Goal: Information Seeking & Learning: Learn about a topic

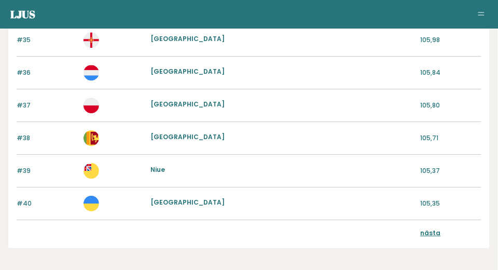
scroll to position [1252, 0]
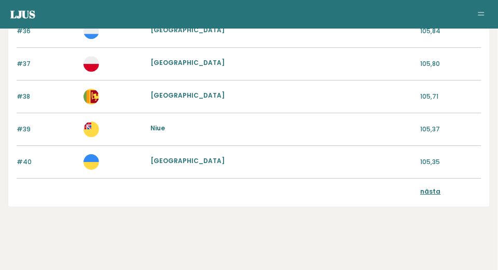
click at [435, 187] on font "nästa" at bounding box center [430, 191] width 20 height 9
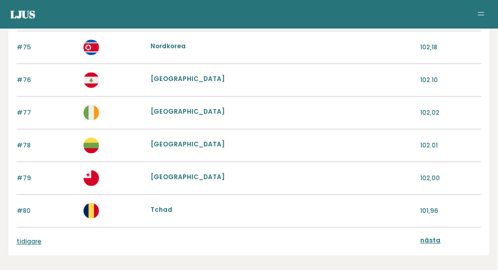
scroll to position [1244, 0]
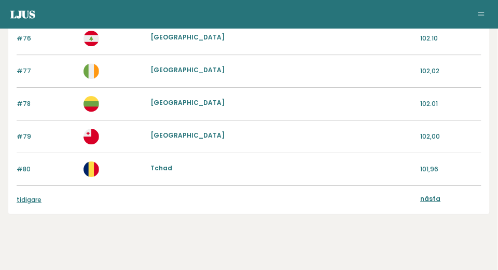
click at [436, 194] on font "nästa" at bounding box center [430, 198] width 20 height 9
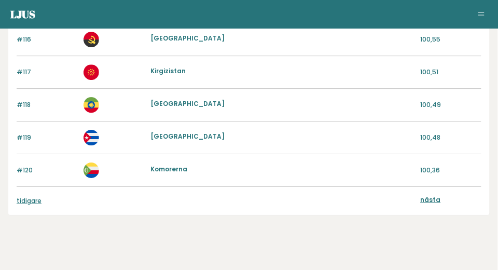
scroll to position [1244, 0]
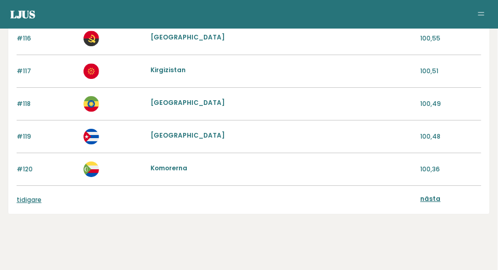
click at [432, 194] on font "nästa" at bounding box center [430, 198] width 20 height 9
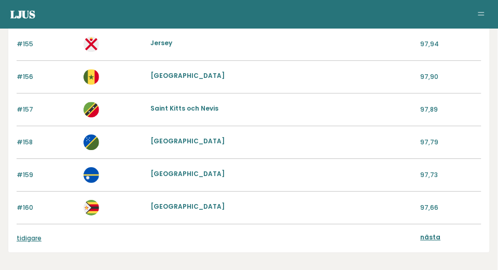
scroll to position [1244, 0]
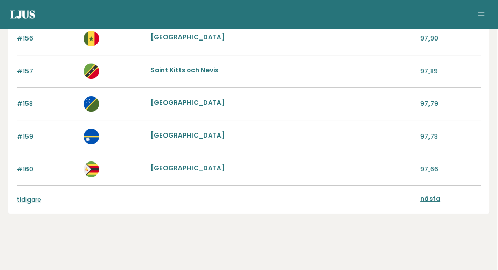
click at [427, 195] on font "nästa" at bounding box center [430, 198] width 20 height 9
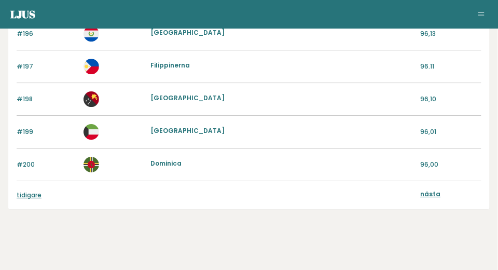
scroll to position [1252, 0]
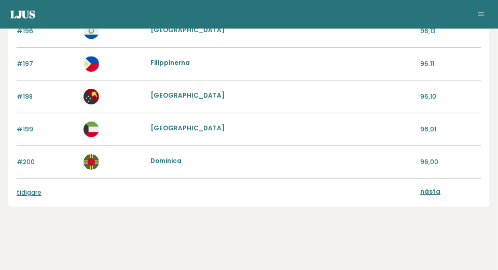
click at [427, 187] on font "nästa" at bounding box center [430, 191] width 20 height 9
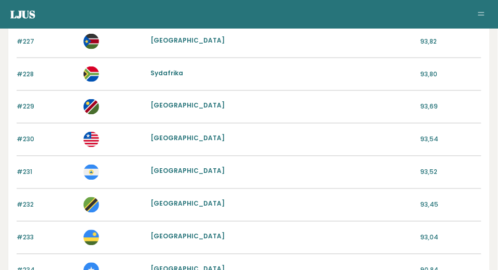
scroll to position [995, 0]
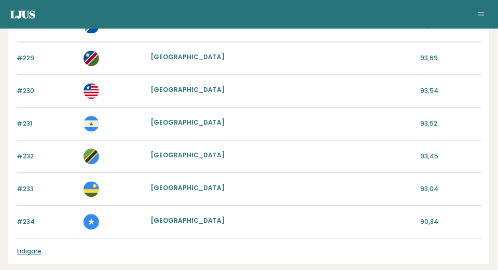
click at [29, 247] on font "tidigare" at bounding box center [29, 251] width 25 height 9
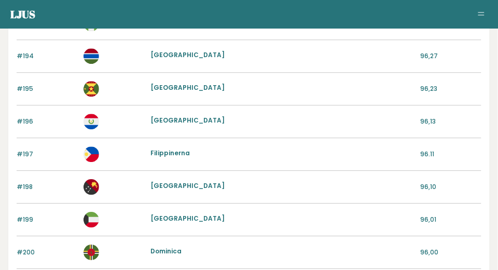
scroll to position [1244, 0]
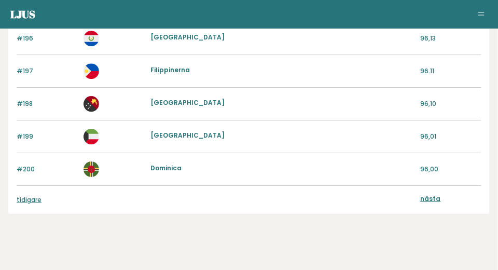
click at [38, 195] on font "tidigare" at bounding box center [29, 199] width 25 height 9
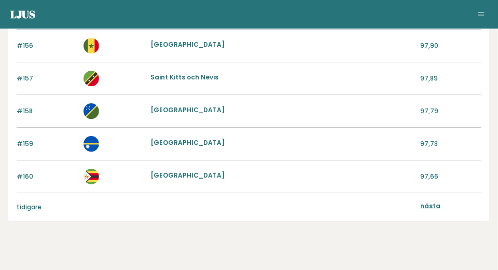
scroll to position [1244, 0]
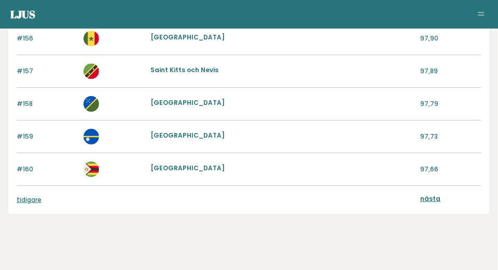
click at [33, 195] on font "tidigare" at bounding box center [29, 199] width 25 height 9
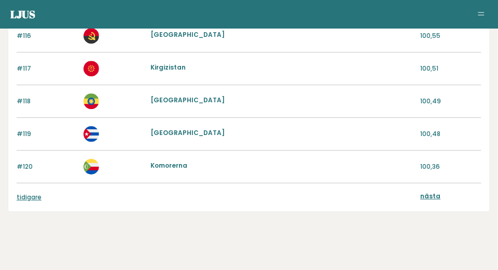
scroll to position [1252, 0]
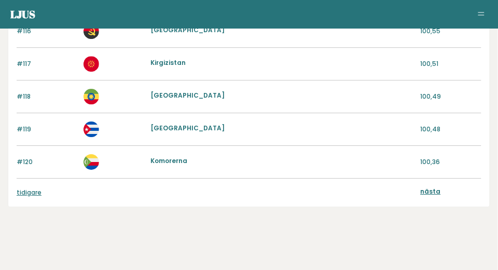
click at [26, 188] on font "tidigare" at bounding box center [29, 192] width 25 height 9
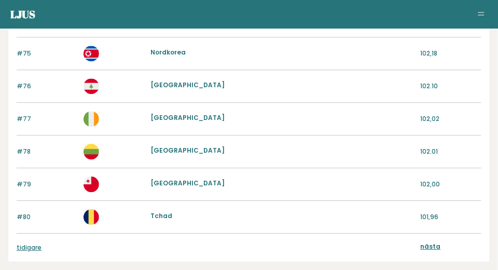
scroll to position [1203, 0]
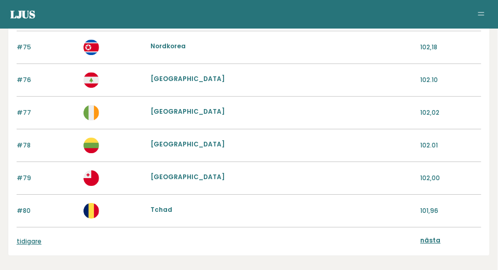
click at [37, 236] on font "tidigare" at bounding box center [29, 240] width 25 height 9
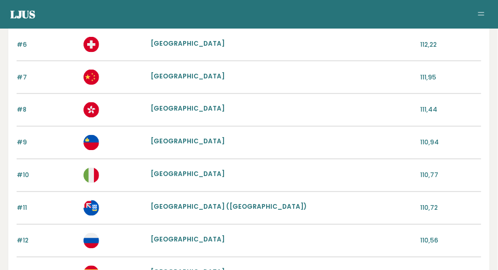
scroll to position [332, 0]
